Goal: Information Seeking & Learning: Learn about a topic

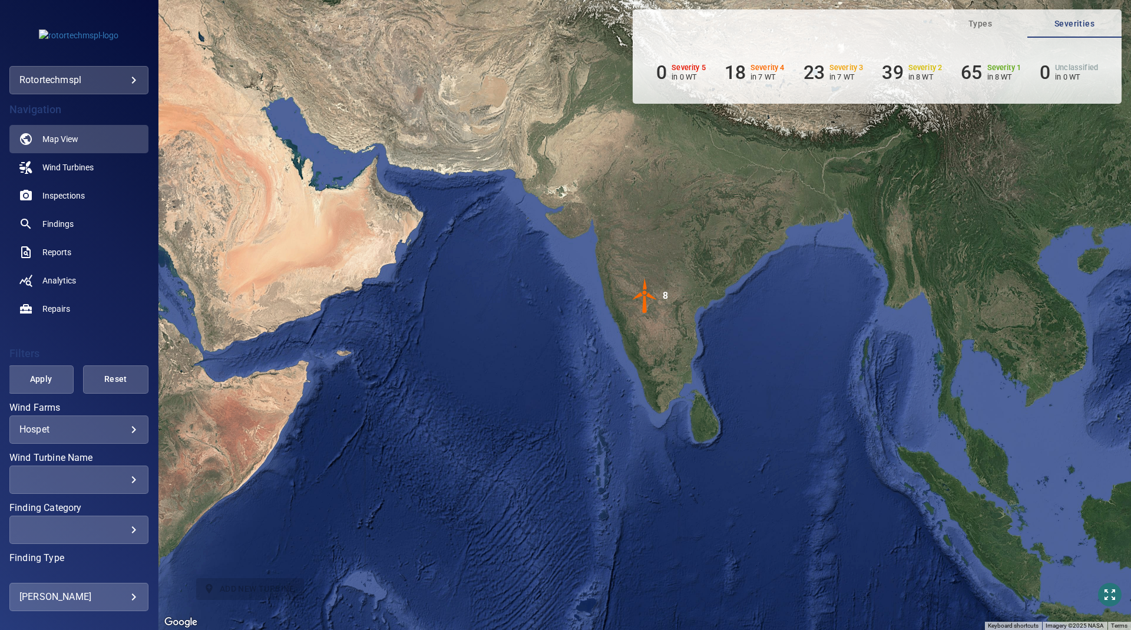
click at [78, 90] on div "**********" at bounding box center [78, 80] width 139 height 28
click at [77, 82] on body "**********" at bounding box center [565, 315] width 1131 height 630
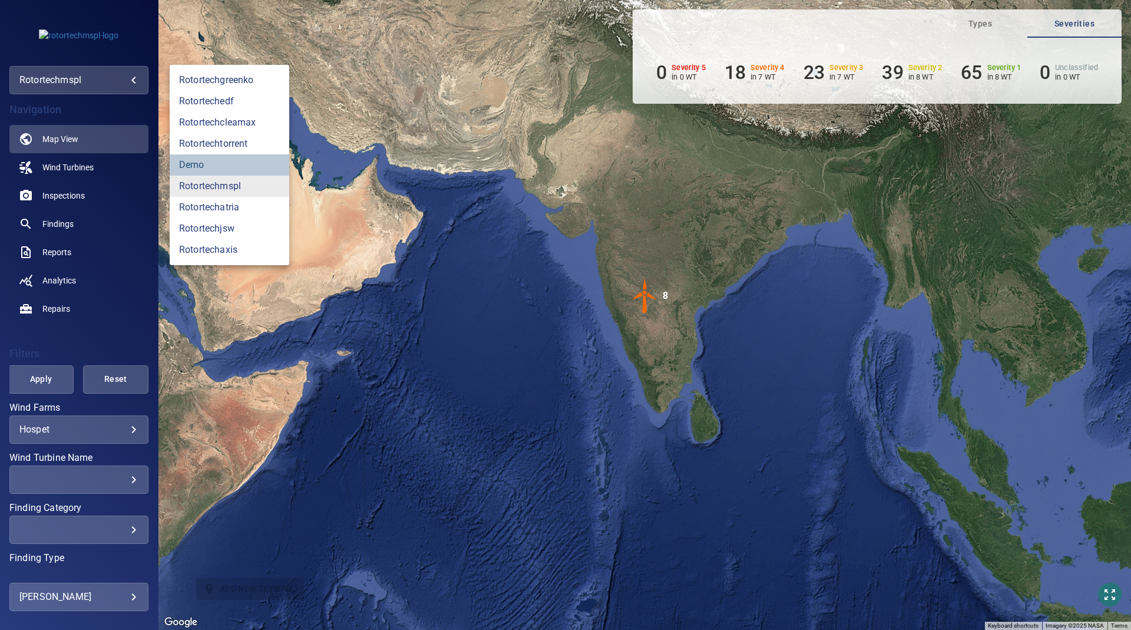
click at [194, 164] on link "demo" at bounding box center [230, 164] width 120 height 21
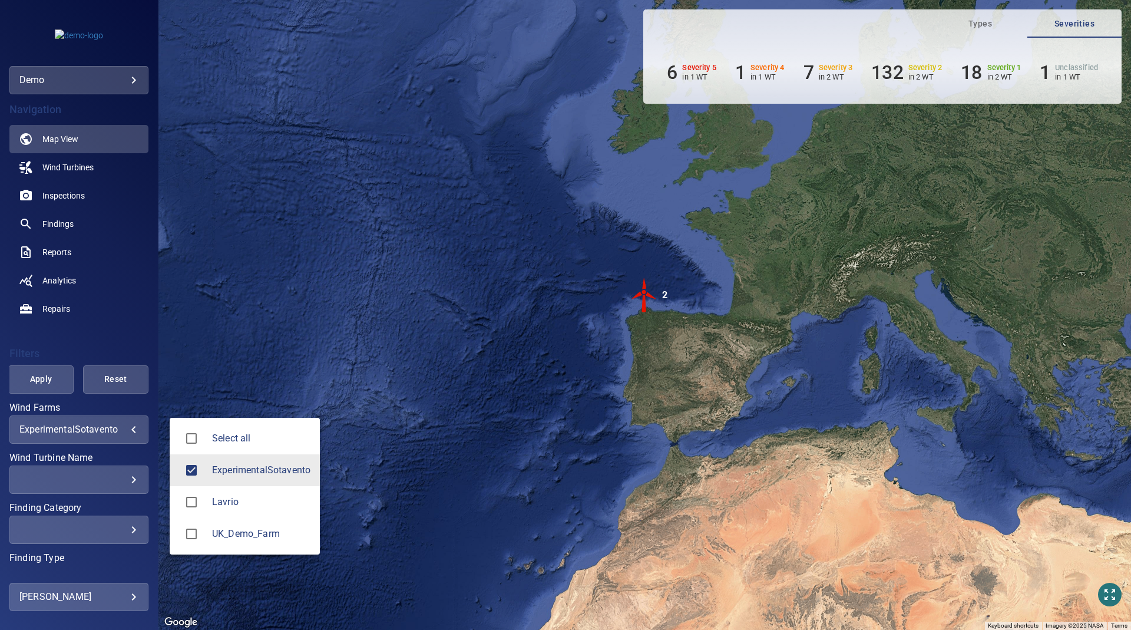
click at [125, 432] on body "**********" at bounding box center [565, 315] width 1131 height 630
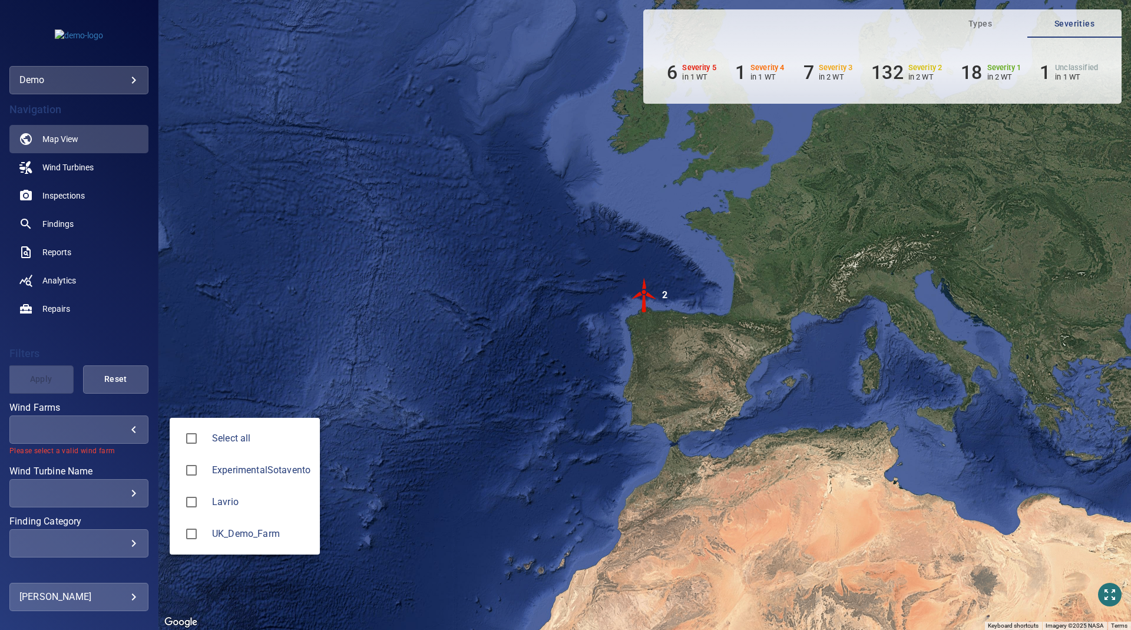
click at [225, 538] on span "UK_Demo_Farm" at bounding box center [261, 533] width 98 height 14
type input "**********"
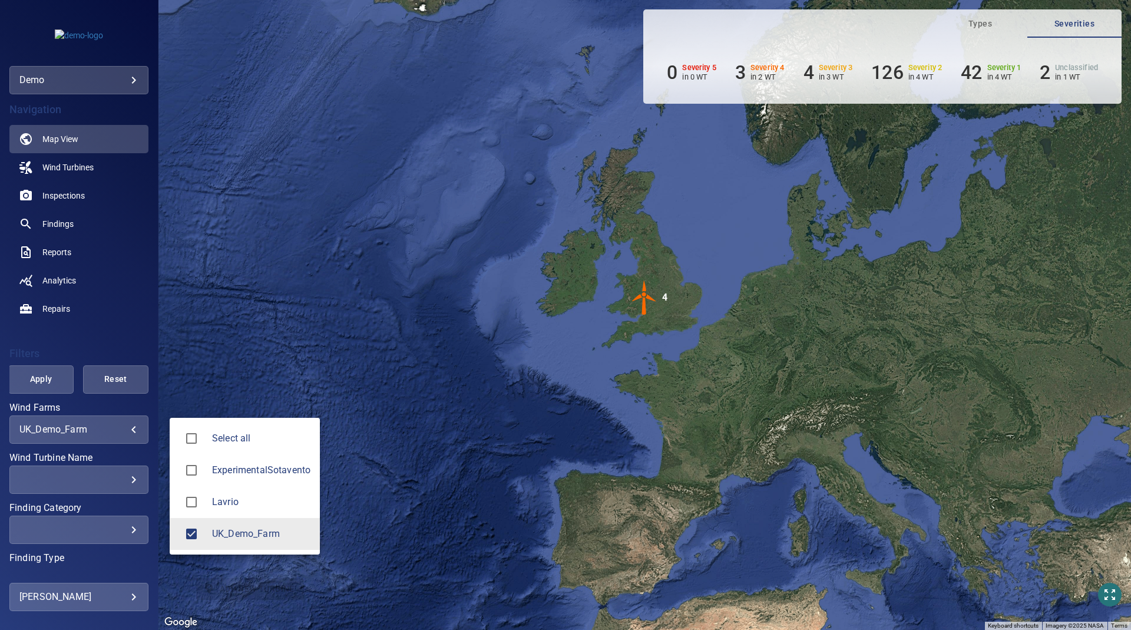
click at [49, 380] on div at bounding box center [565, 315] width 1131 height 630
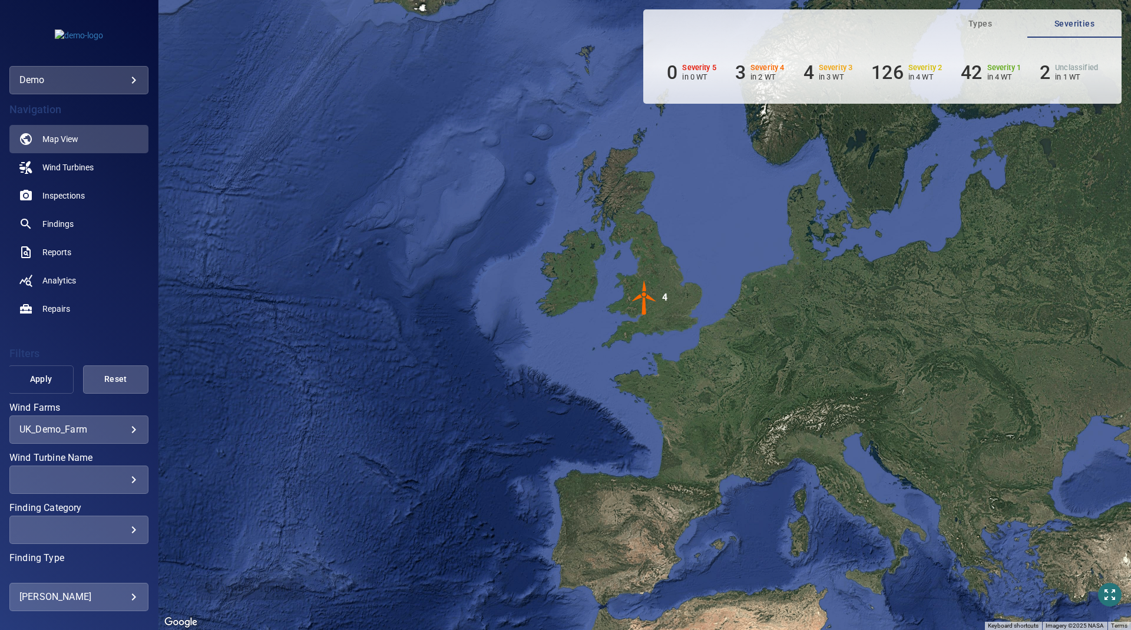
click at [46, 381] on span "Apply" at bounding box center [41, 379] width 36 height 15
click at [648, 300] on img "4" at bounding box center [644, 297] width 35 height 35
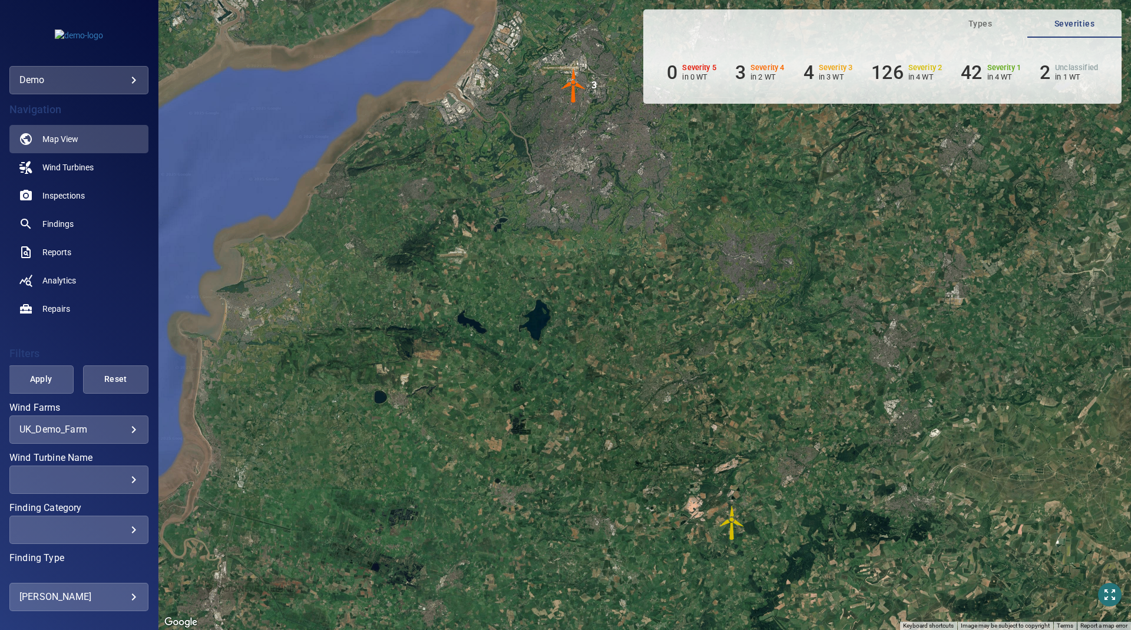
click at [571, 94] on img "3" at bounding box center [573, 85] width 35 height 35
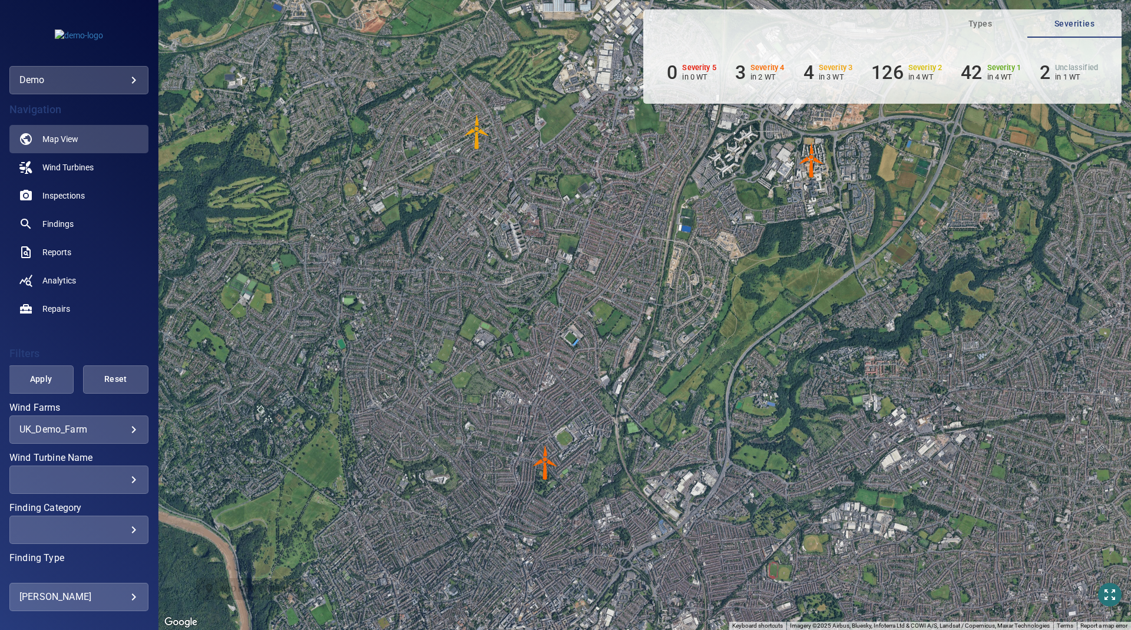
click at [547, 477] on img "WTG_1_Eve" at bounding box center [545, 462] width 35 height 35
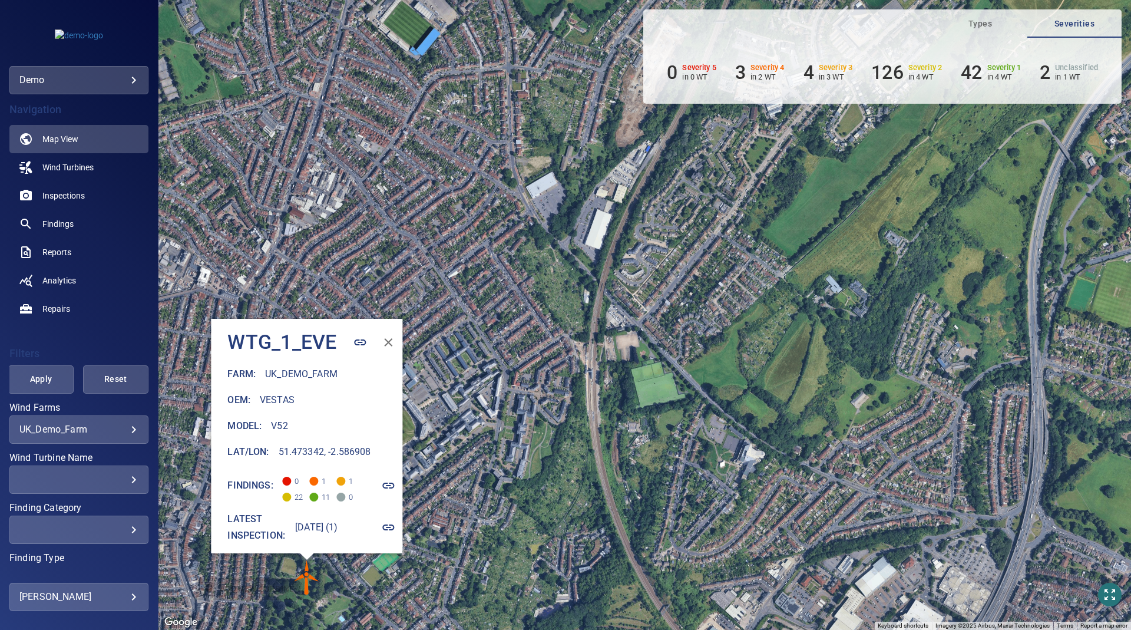
click at [395, 480] on icon "button" at bounding box center [389, 485] width 14 height 14
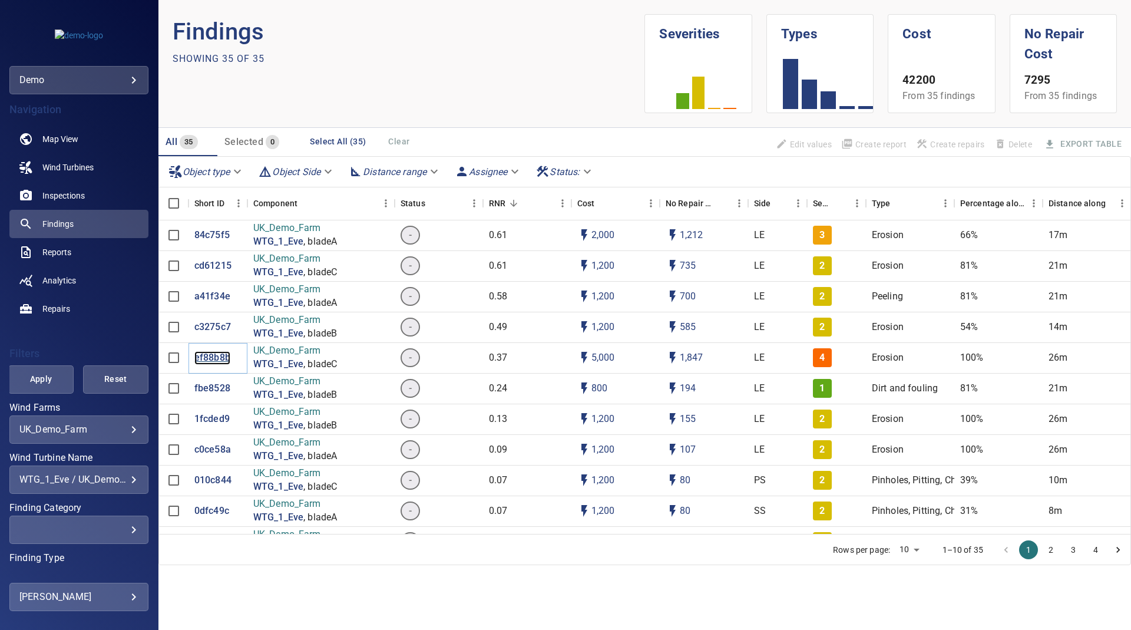
click at [213, 353] on p "ef88b8b" at bounding box center [212, 358] width 36 height 14
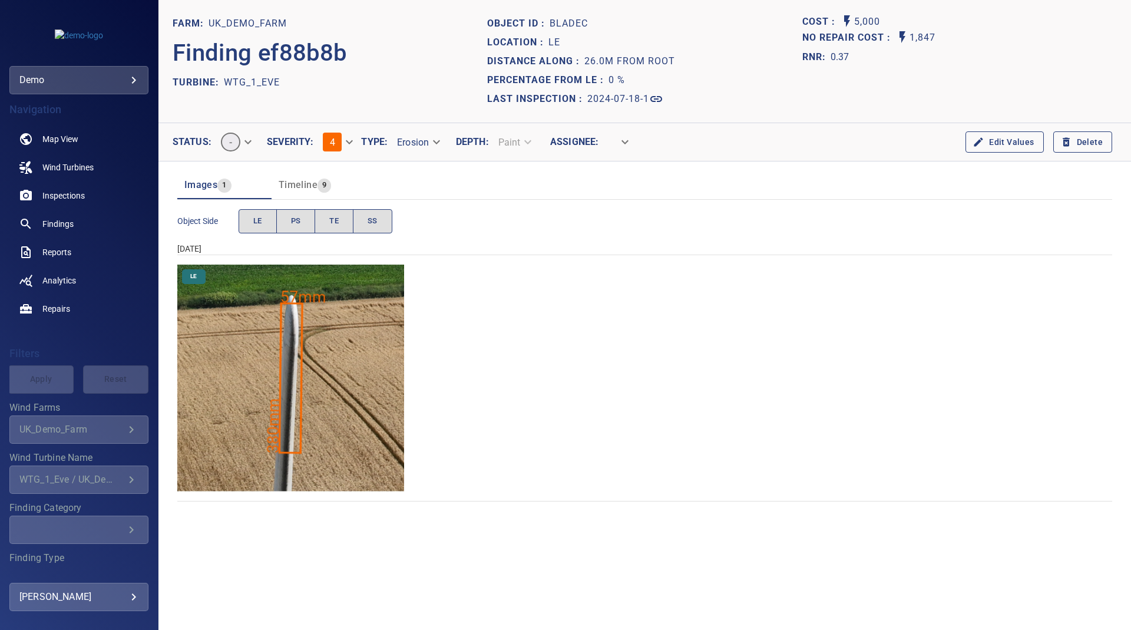
click at [291, 409] on img "UK_Demo_Farm/WTG_1_Eve/2024-07-18-1/2024-07-18-3/image9wp11.jpg" at bounding box center [290, 377] width 227 height 227
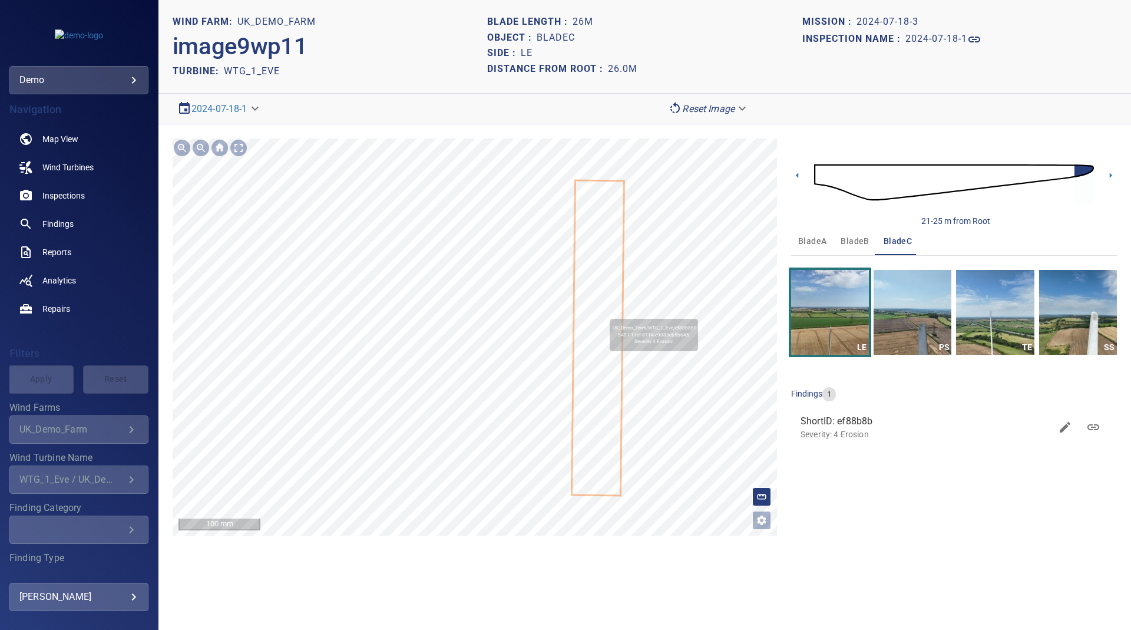
click at [606, 313] on icon at bounding box center [597, 337] width 51 height 313
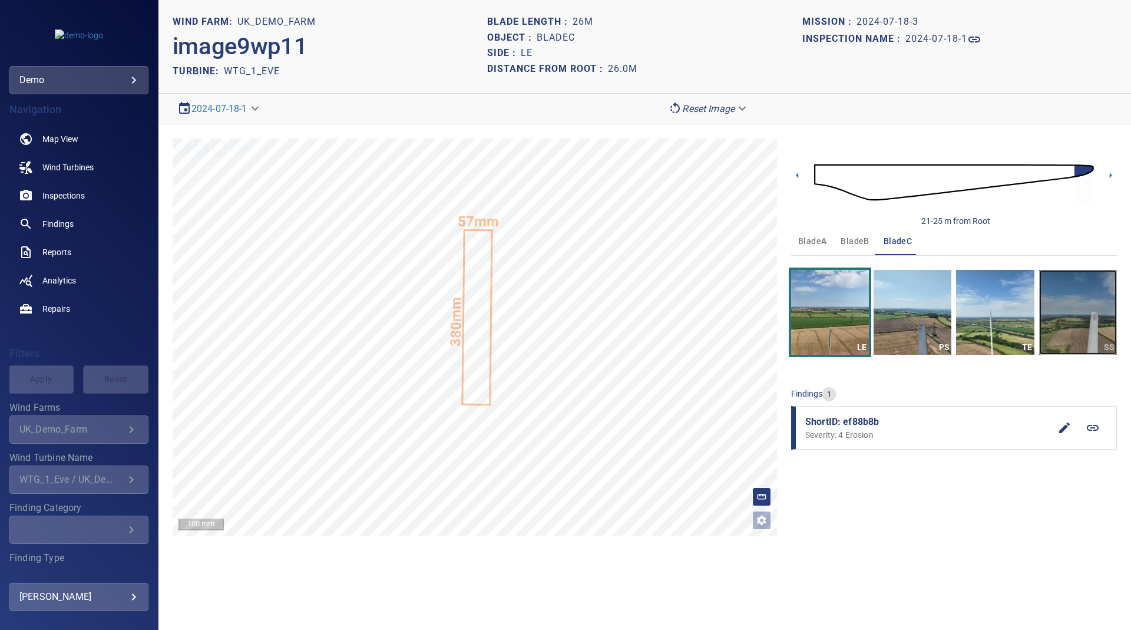
click at [1083, 319] on img "button" at bounding box center [1078, 312] width 78 height 85
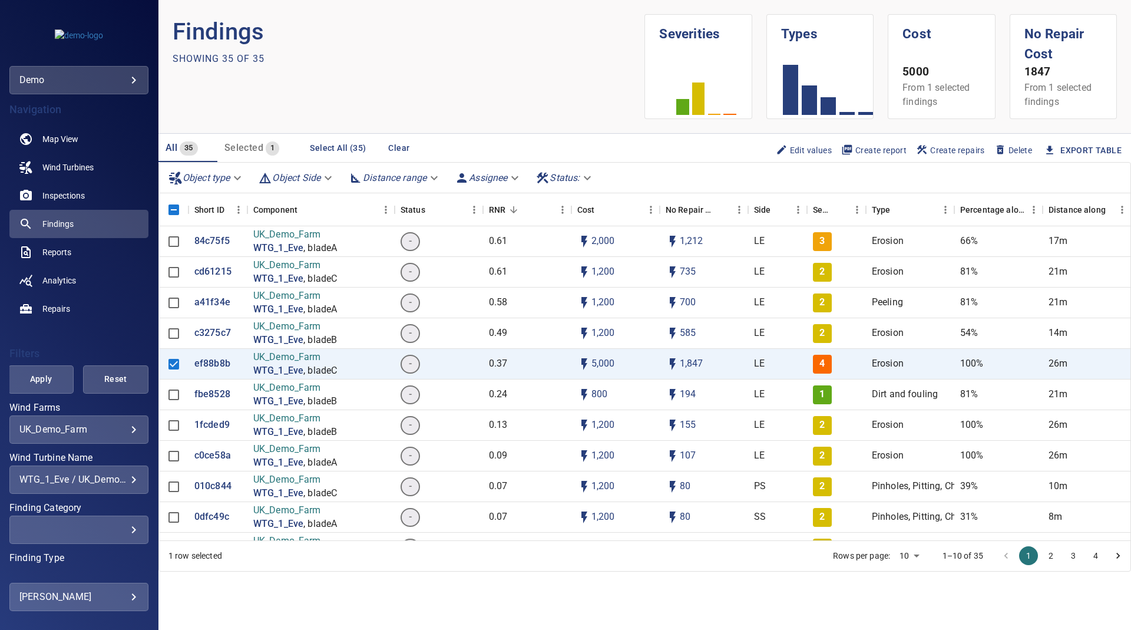
click at [103, 481] on div "WTG_1_Eve / UK_Demo_Farm" at bounding box center [78, 478] width 119 height 11
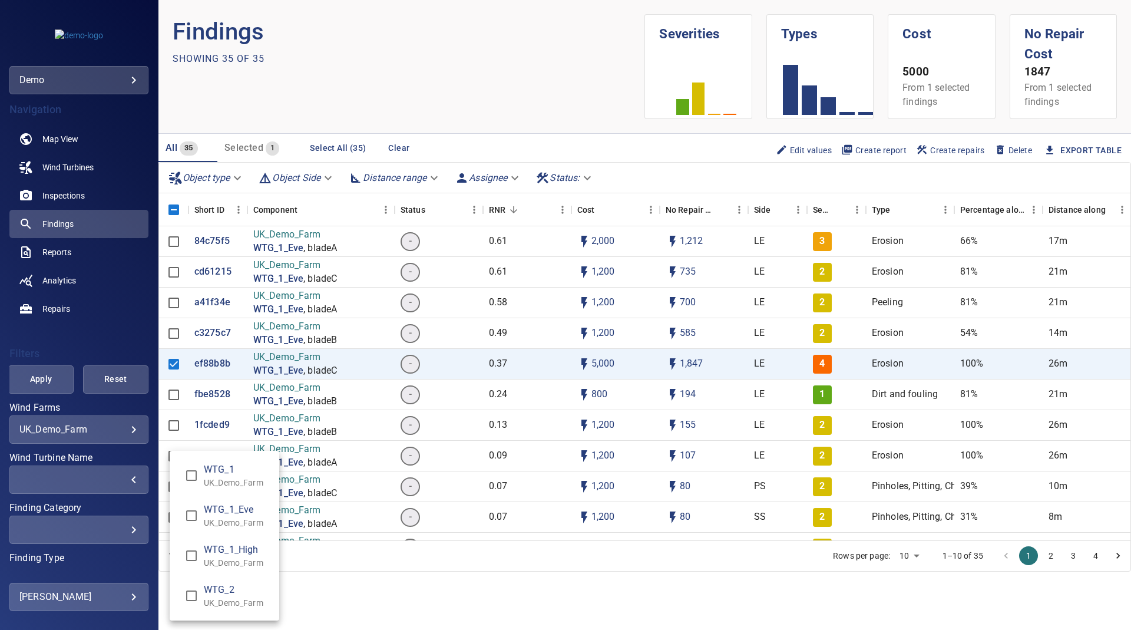
type input "**********"
click at [37, 371] on div "Wind Turbine Name" at bounding box center [565, 315] width 1131 height 630
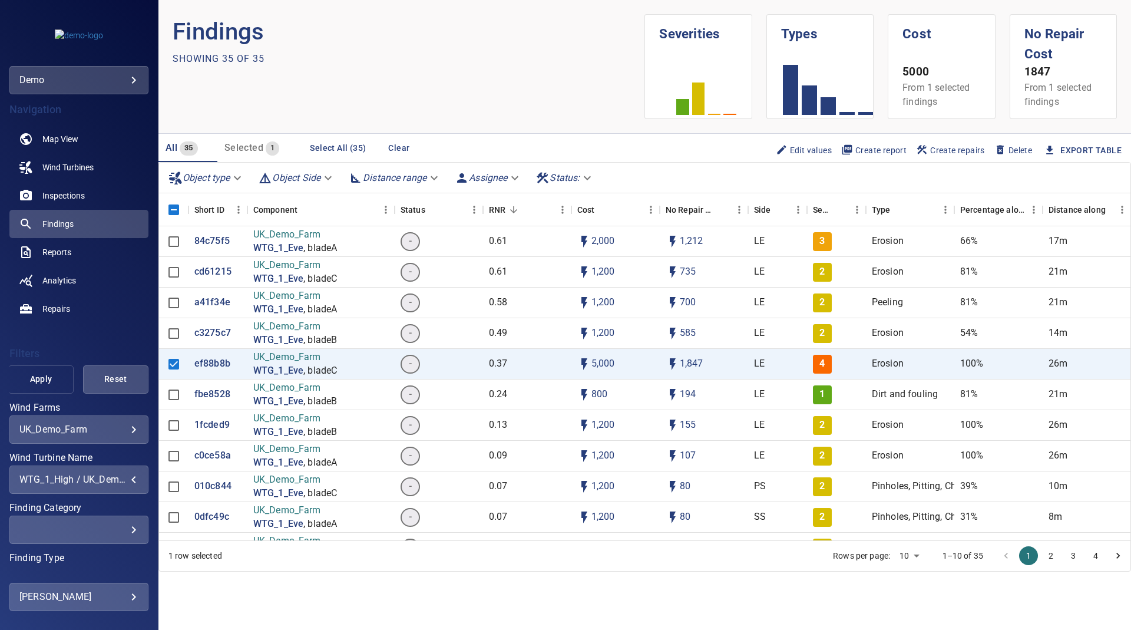
click at [39, 381] on span "Apply" at bounding box center [41, 379] width 36 height 15
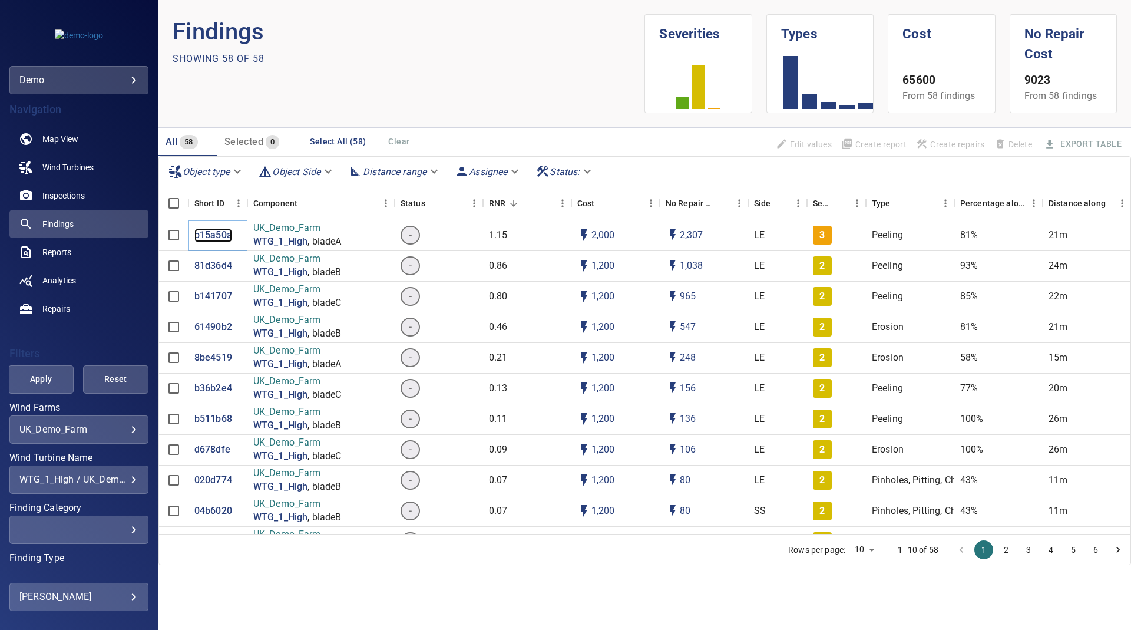
click at [215, 234] on p "b15a50a" at bounding box center [213, 235] width 38 height 14
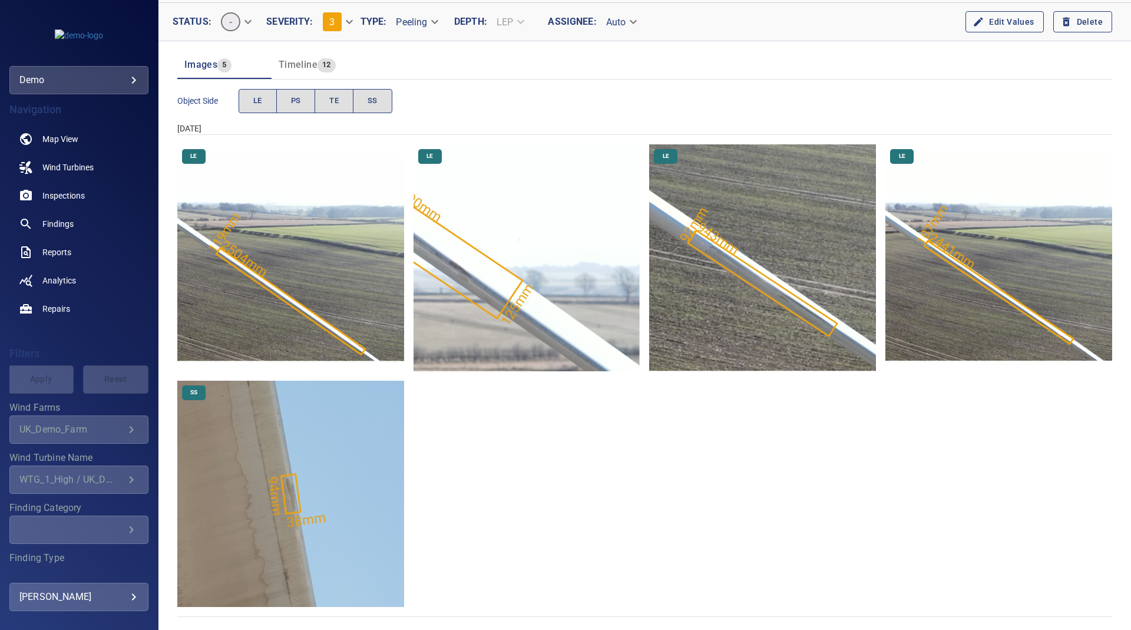
scroll to position [116, 0]
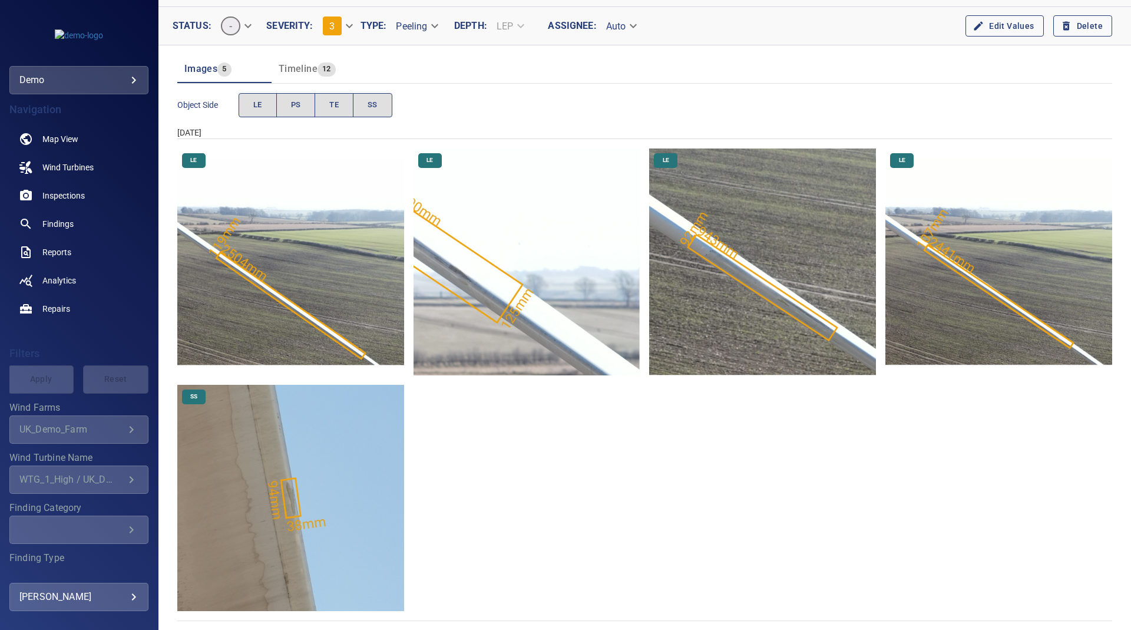
click at [283, 495] on img "UK_Demo_Farm/WTG_1_High/2025-02-06-1/2025-02-06-2/image80wp90.jpg" at bounding box center [290, 498] width 227 height 227
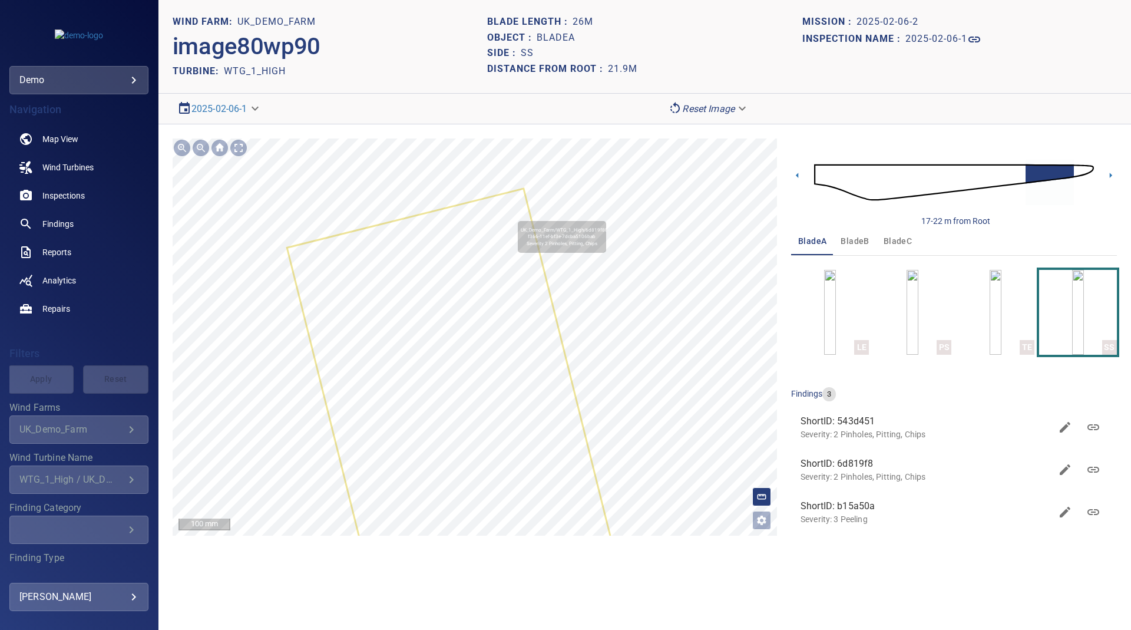
click at [431, 254] on icon at bounding box center [489, 556] width 403 height 734
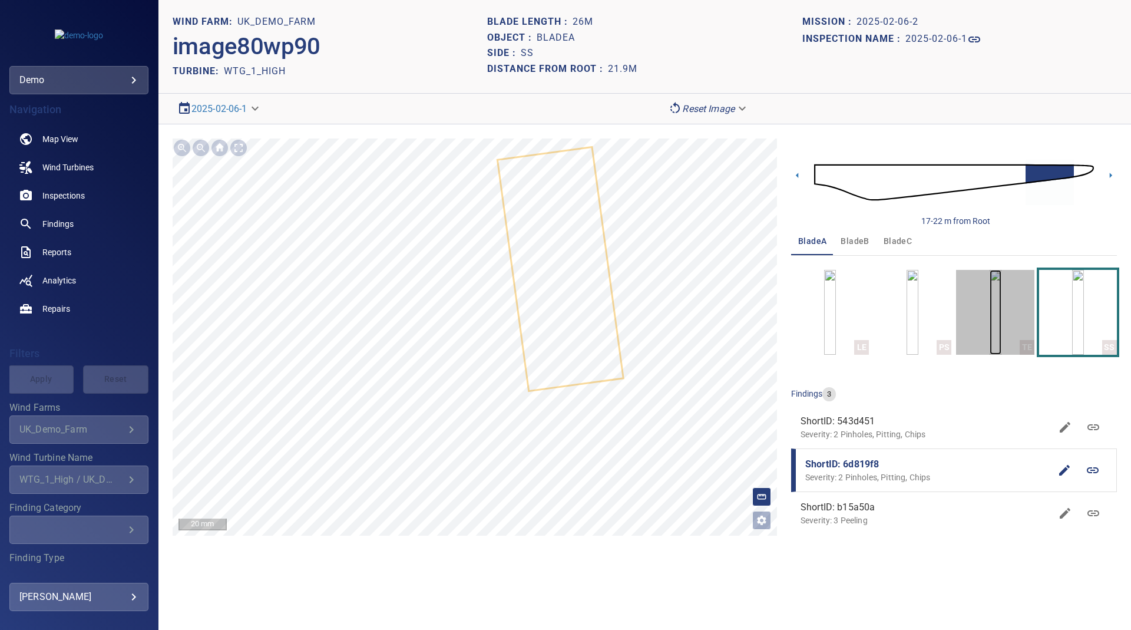
click at [1001, 302] on img "button" at bounding box center [995, 312] width 12 height 85
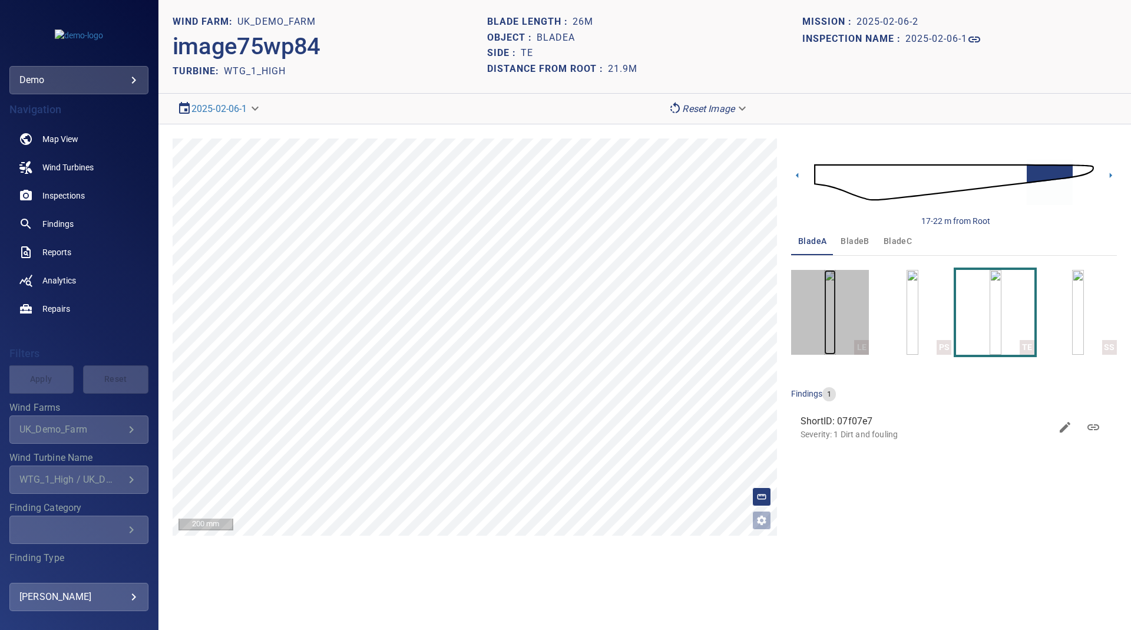
click at [836, 330] on img "button" at bounding box center [830, 312] width 12 height 85
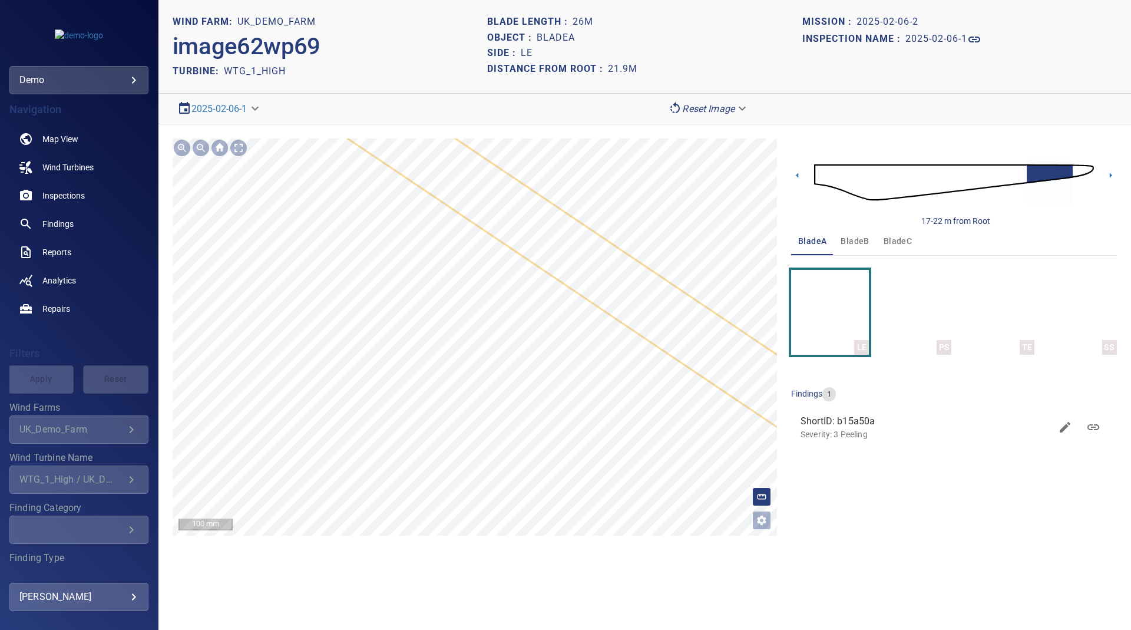
click at [488, 406] on div "UK_Demo_Farm/WTG_1_High/b15a50a0-f364-11ef-bf3e-7dcba5106bab Severity 3 Peeling" at bounding box center [475, 336] width 604 height 397
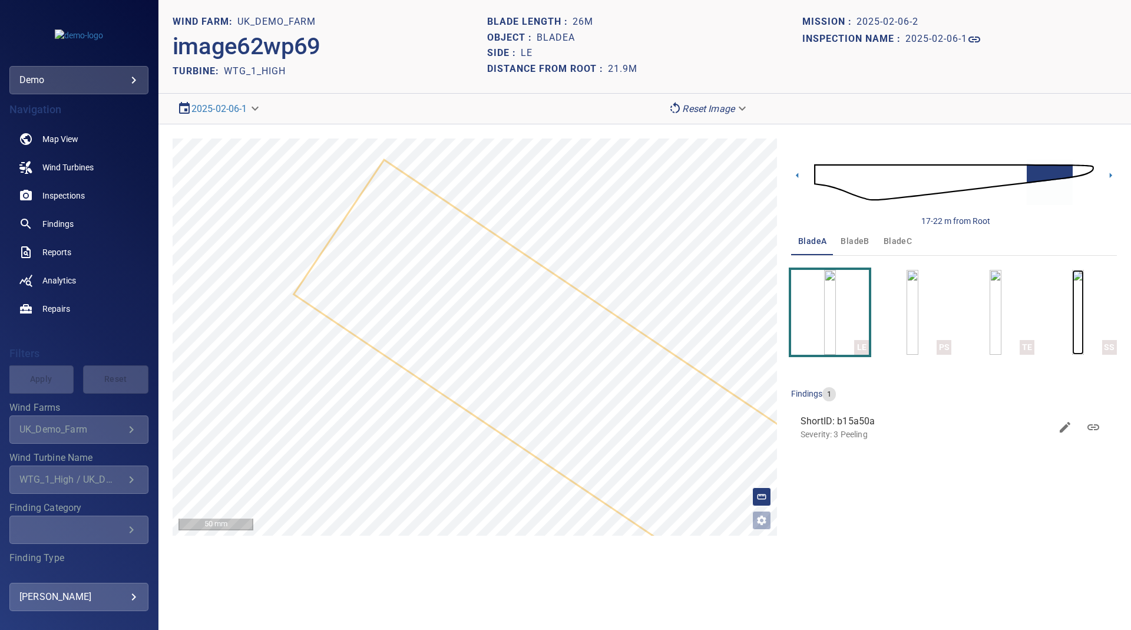
click at [1082, 329] on img "button" at bounding box center [1078, 312] width 12 height 85
